Goal: Check status: Check status

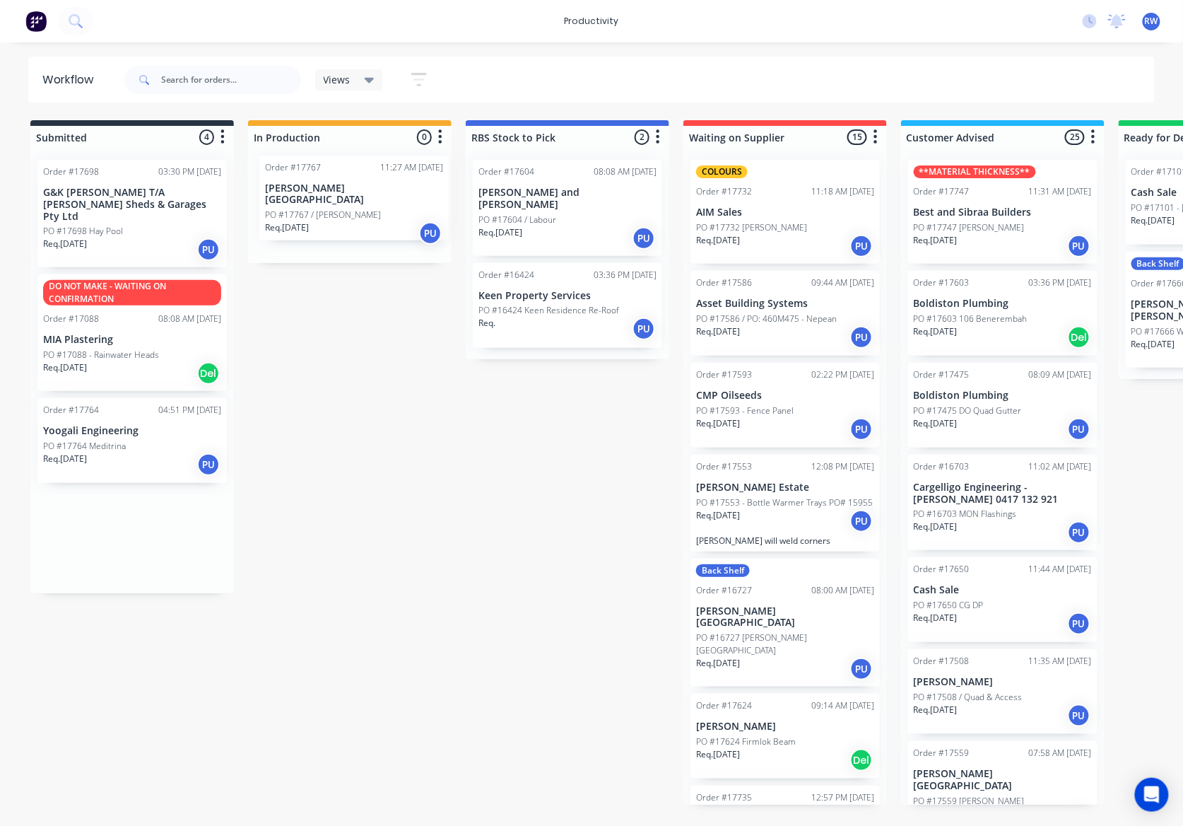
drag, startPoint x: 100, startPoint y: 321, endPoint x: 327, endPoint y: 212, distance: 251.6
click at [327, 212] on div "Submitted 4 Sort By Created date Required date Order number Customer name Most …" at bounding box center [860, 462] width 1742 height 684
click at [327, 226] on div "Req. 10/10/25 PU" at bounding box center [350, 238] width 178 height 24
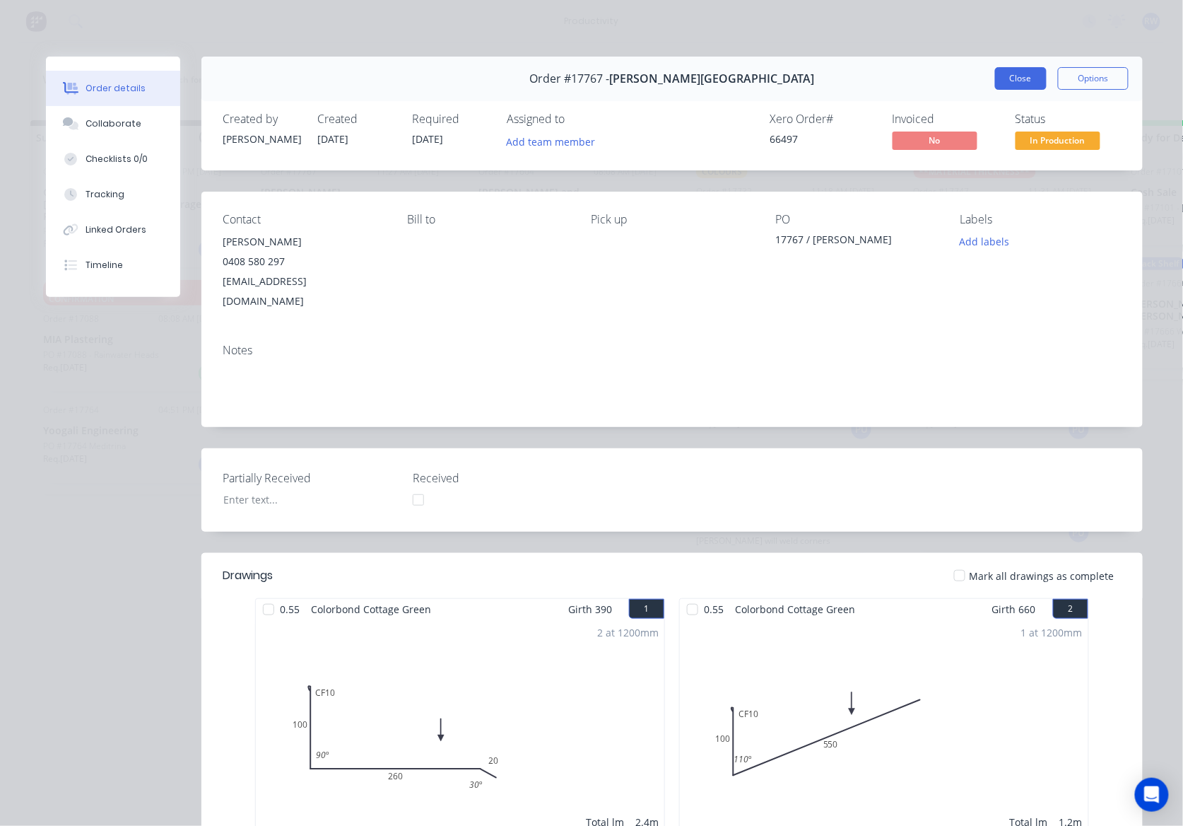
click at [1011, 79] on button "Close" at bounding box center [1021, 78] width 52 height 23
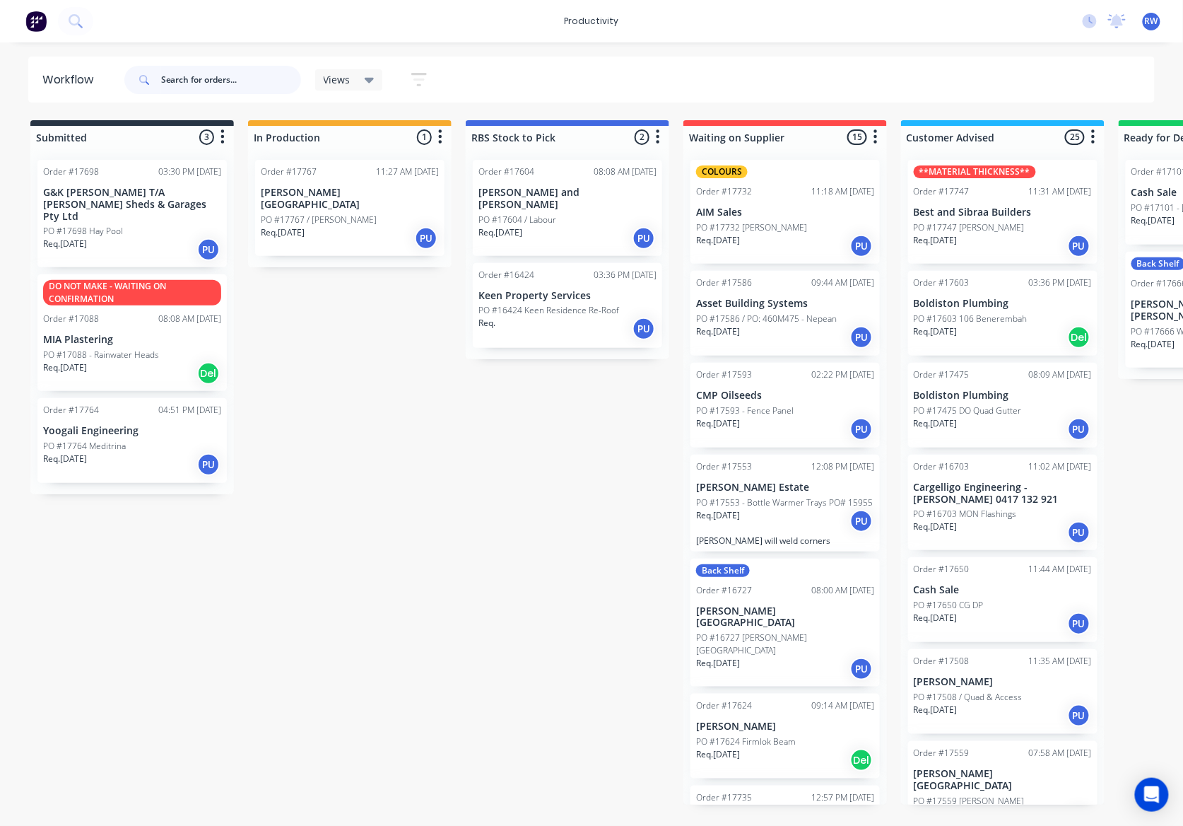
click at [188, 79] on input "text" at bounding box center [231, 80] width 140 height 28
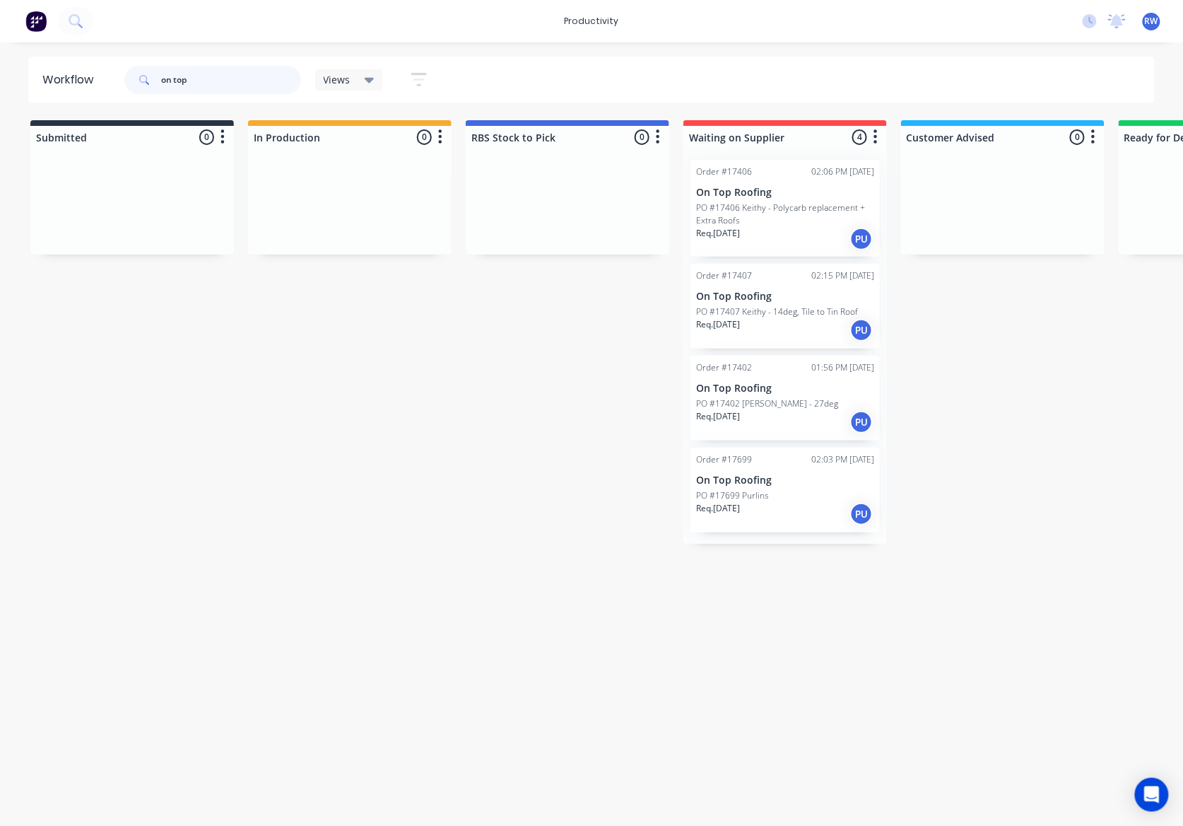
type input "on top"
click at [762, 406] on p "PO #17402 [PERSON_NAME] - 27deg" at bounding box center [767, 403] width 142 height 13
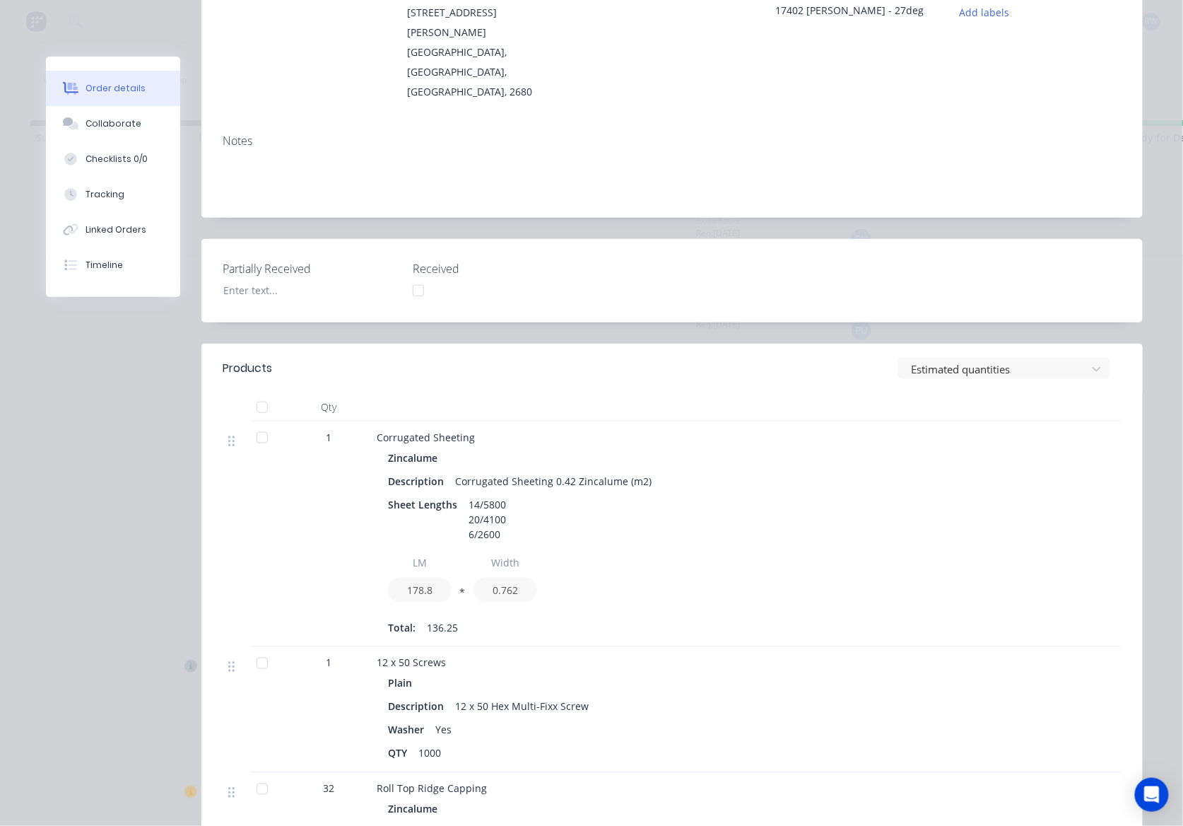
scroll to position [40, 0]
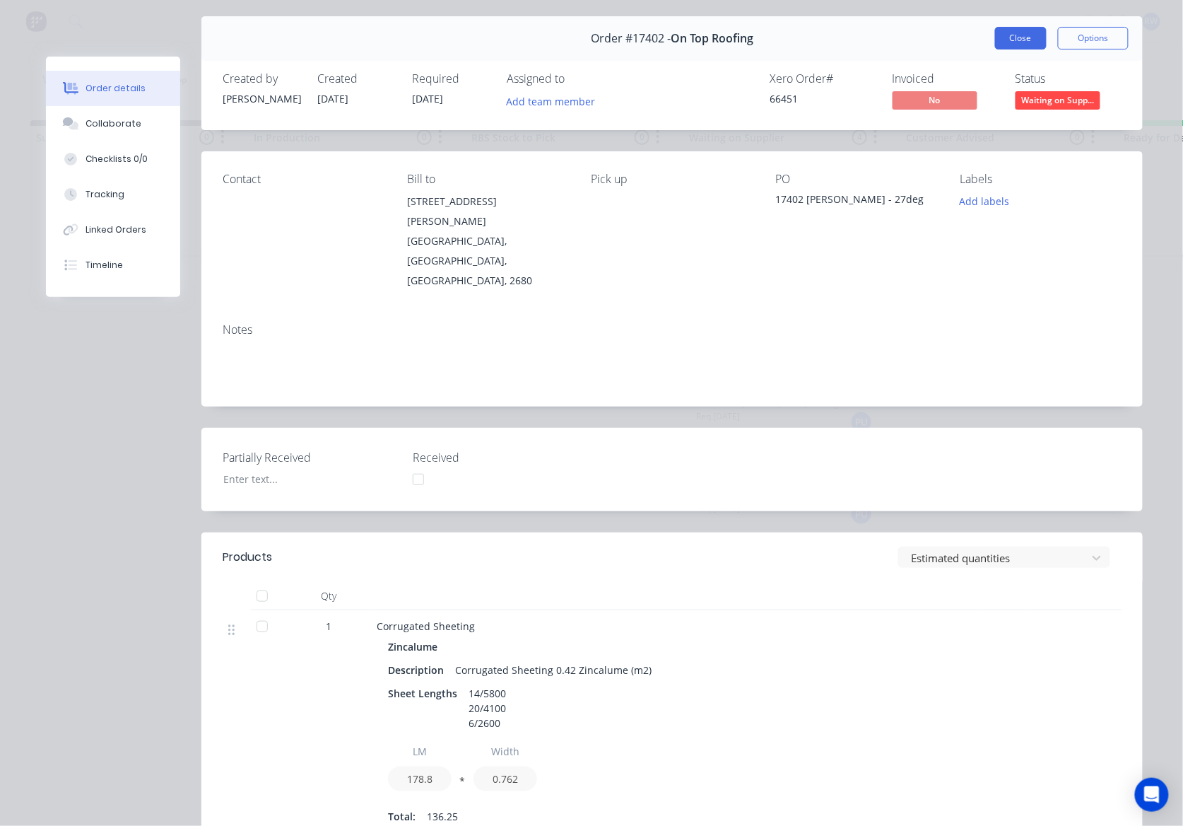
click at [1008, 35] on button "Close" at bounding box center [1021, 38] width 52 height 23
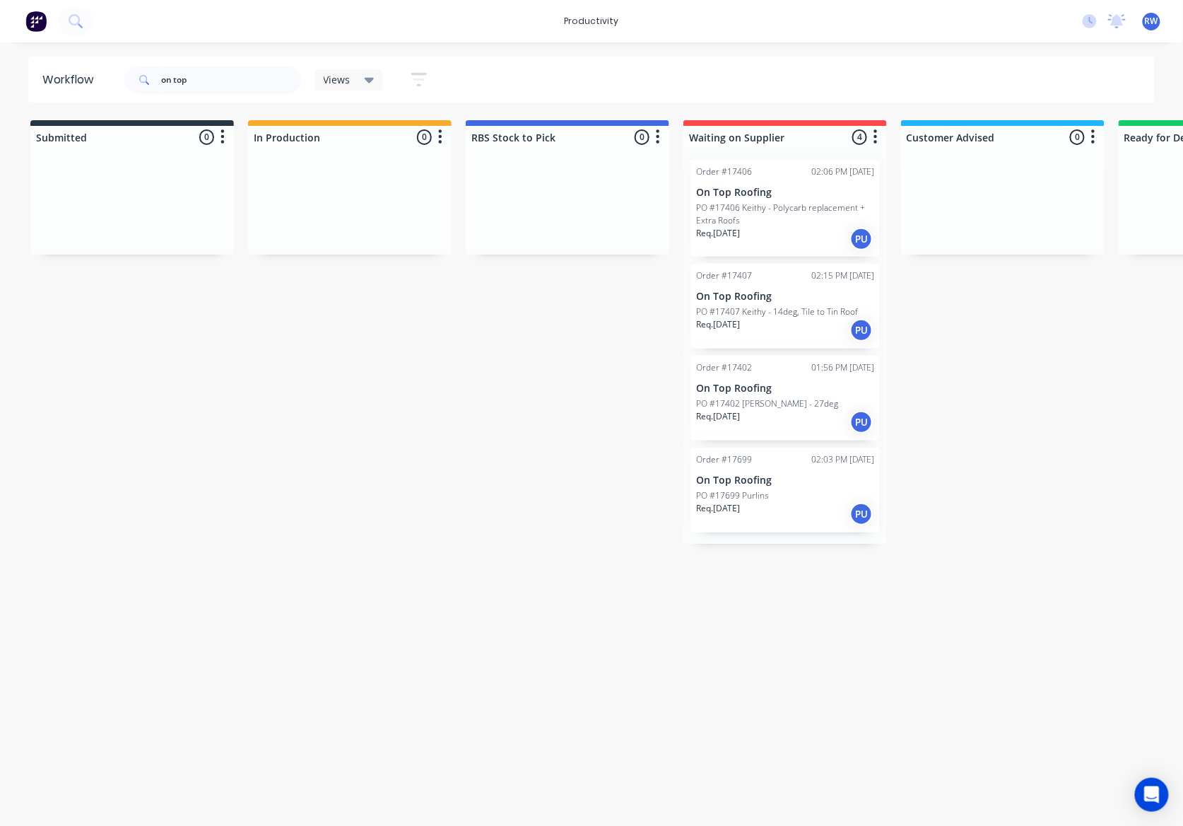
click at [783, 310] on p "PO #17407 Keithy - 14deg, Tile to Tin Roof" at bounding box center [777, 311] width 162 height 13
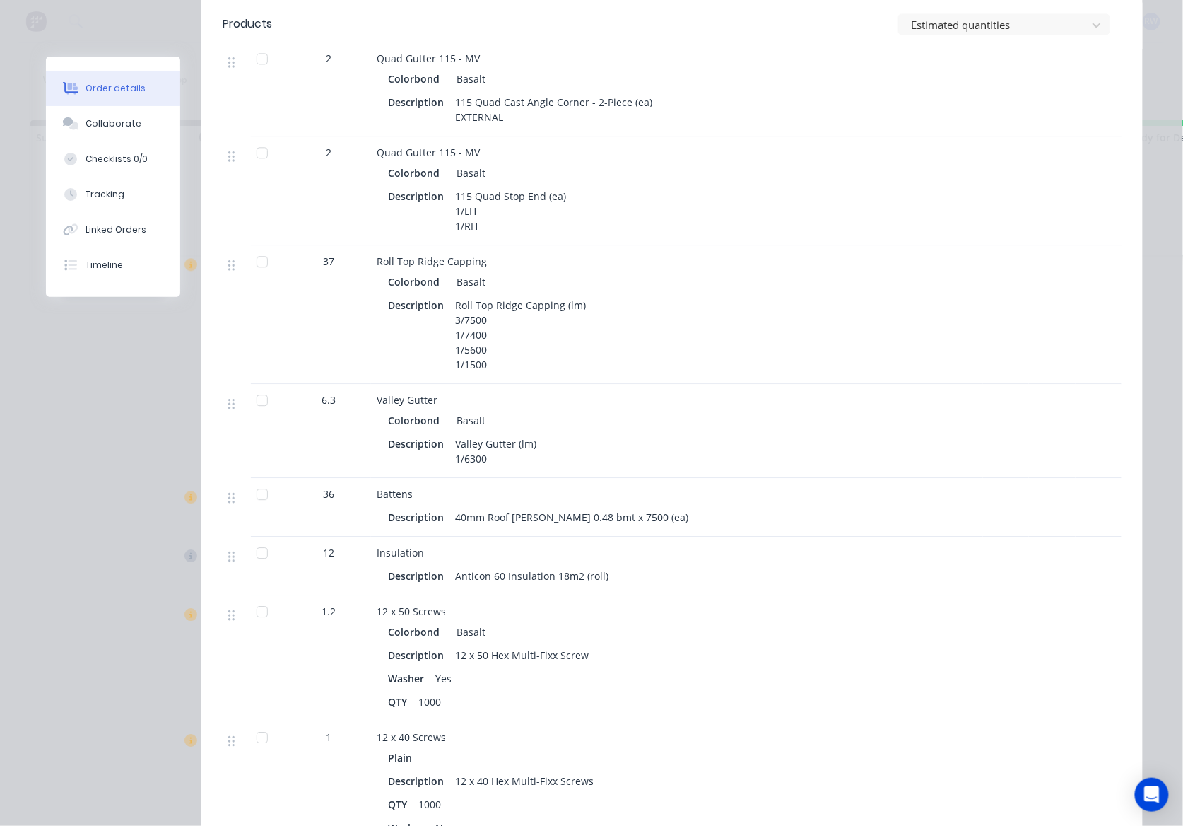
scroll to position [942, 0]
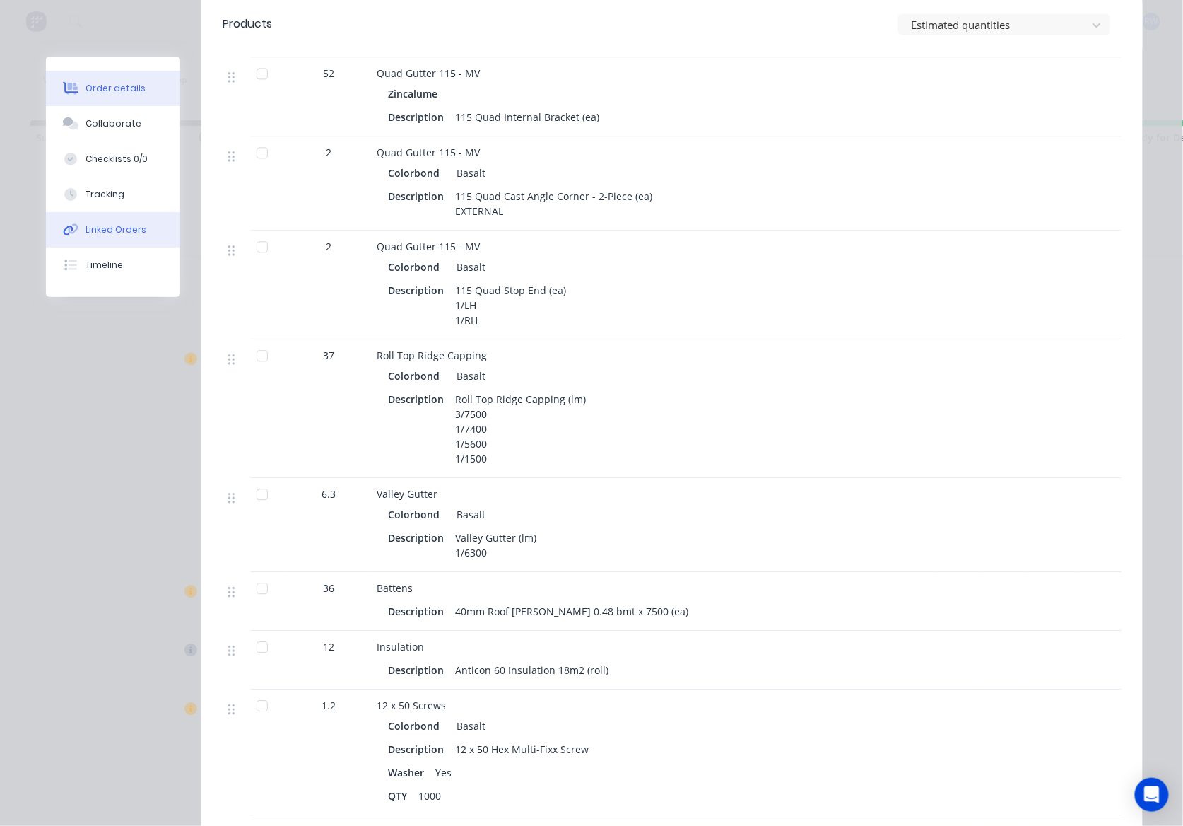
click at [95, 236] on button "Linked Orders" at bounding box center [113, 229] width 134 height 35
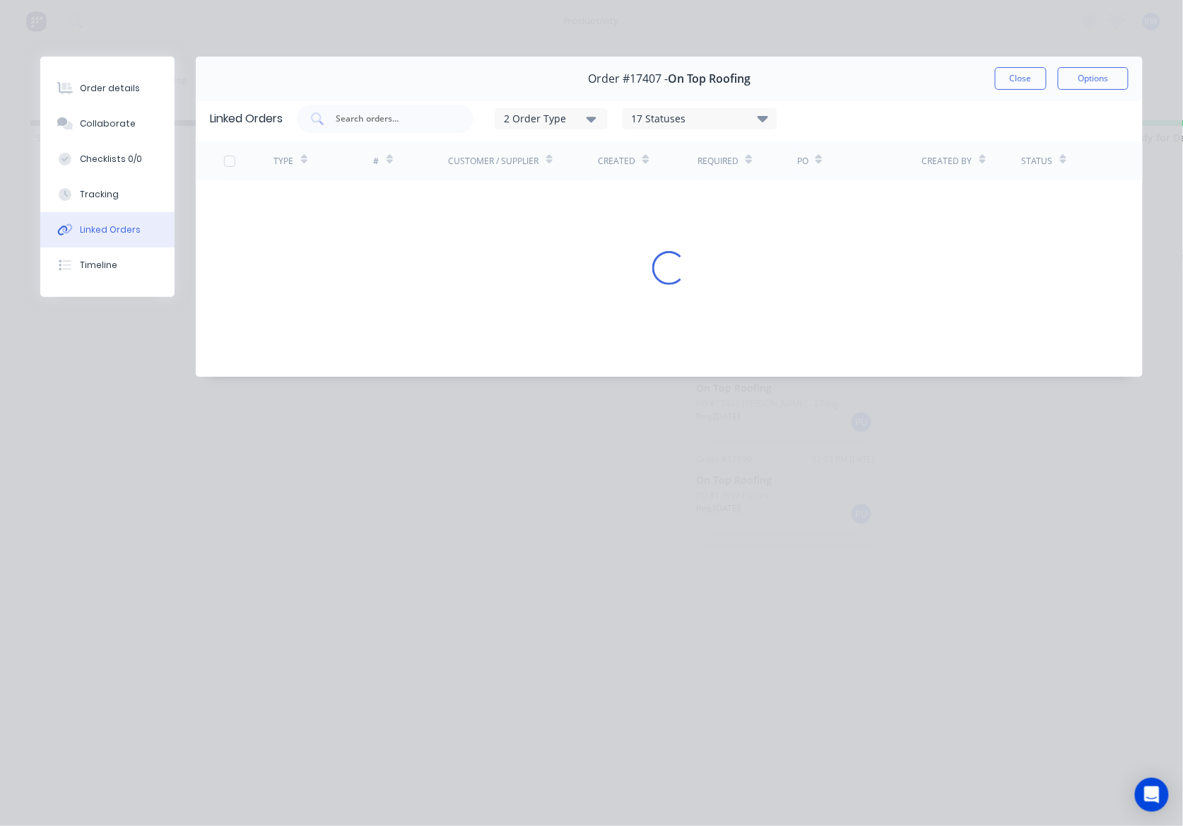
scroll to position [0, 0]
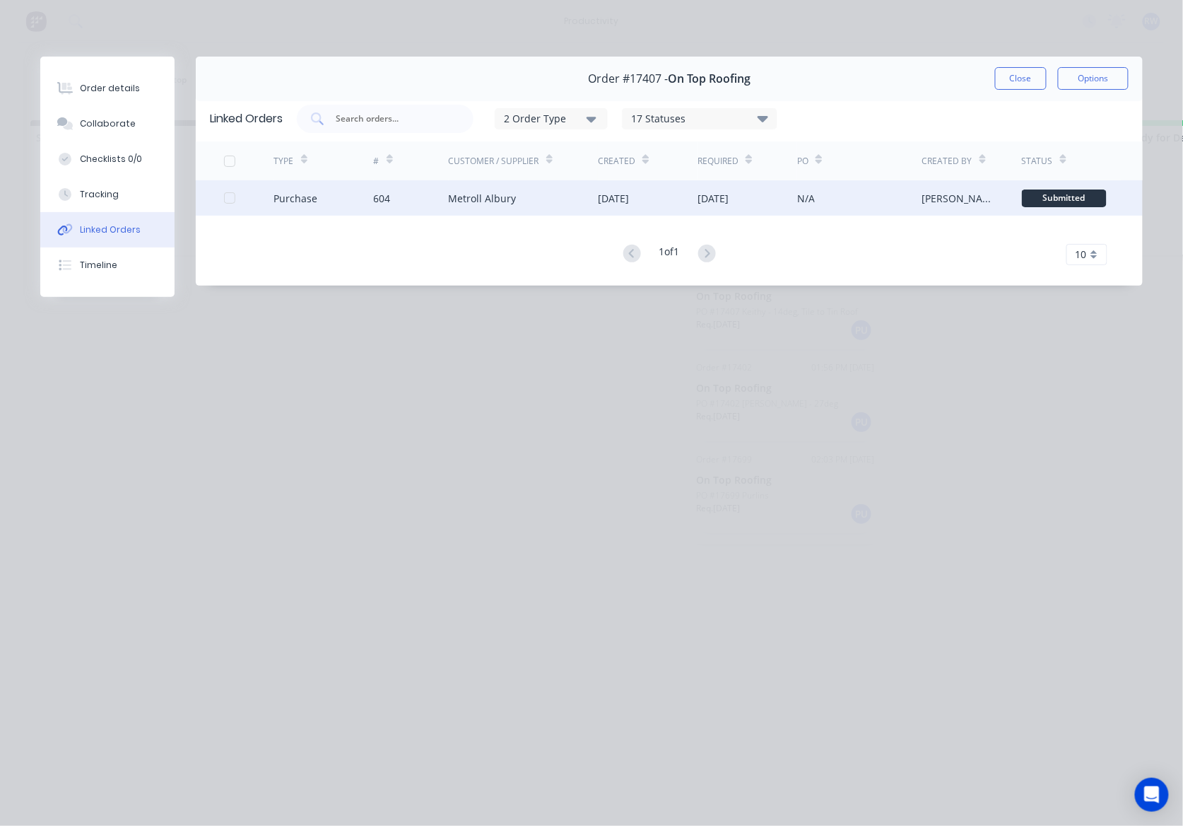
click at [544, 196] on div "Metroll Albury" at bounding box center [524, 197] width 150 height 35
